Goal: Task Accomplishment & Management: Manage account settings

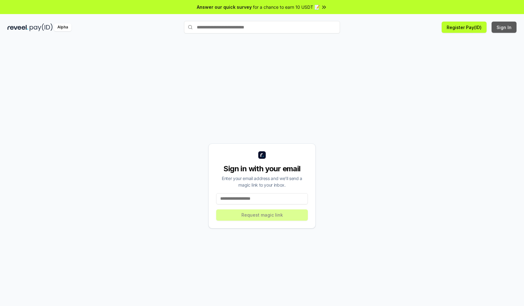
click at [505, 27] on button "Sign In" at bounding box center [504, 27] width 25 height 11
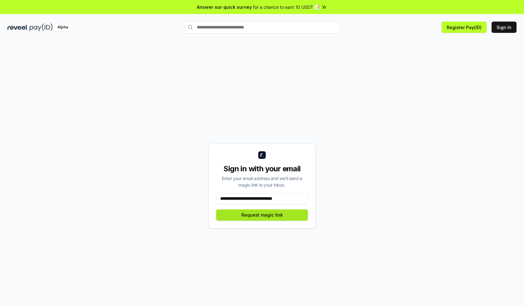
type input "**********"
click at [262, 214] on button "Request magic link" at bounding box center [262, 214] width 92 height 11
